Goal: Find specific page/section: Find specific page/section

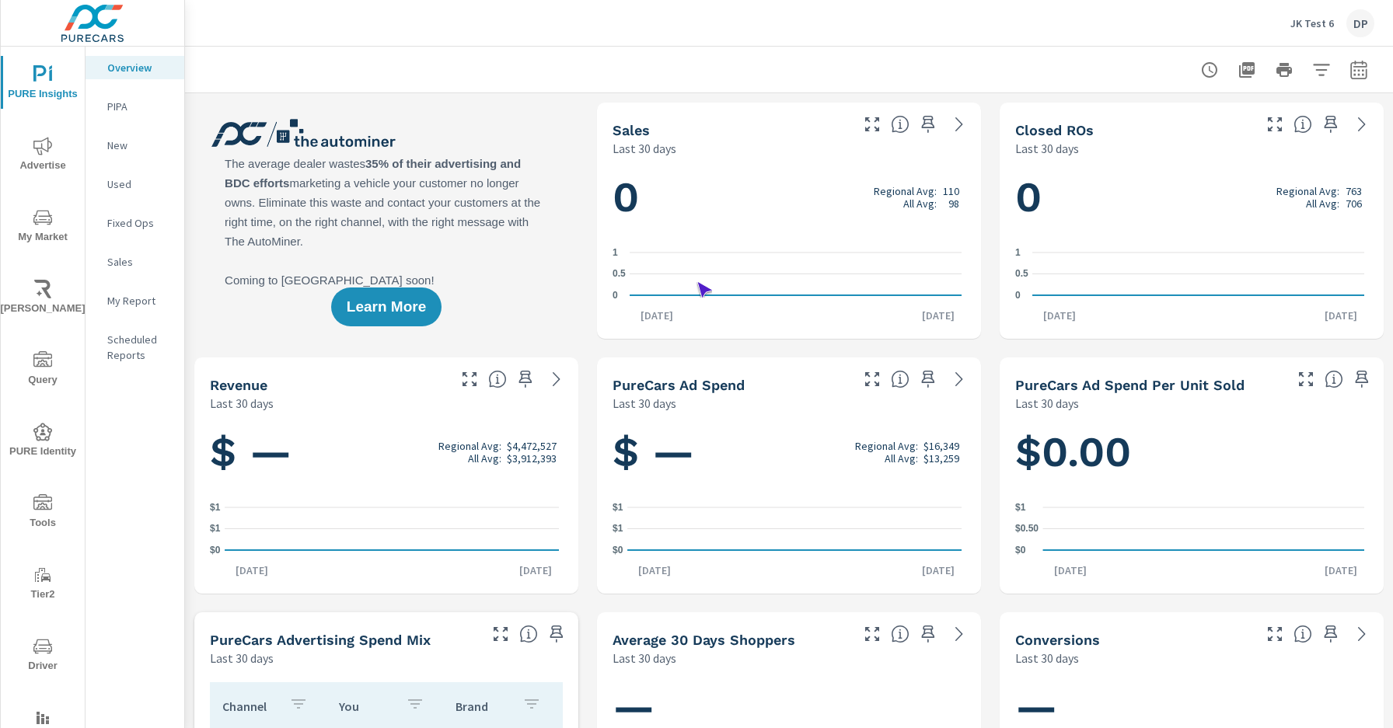
scroll to position [1, 0]
click at [40, 656] on span "Driver" at bounding box center [42, 656] width 75 height 38
